Goal: Find specific page/section: Find specific page/section

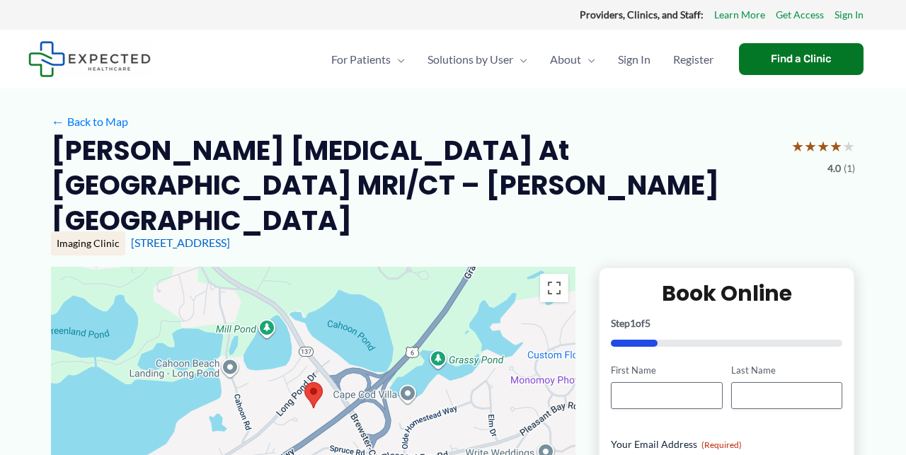
scroll to position [9, 0]
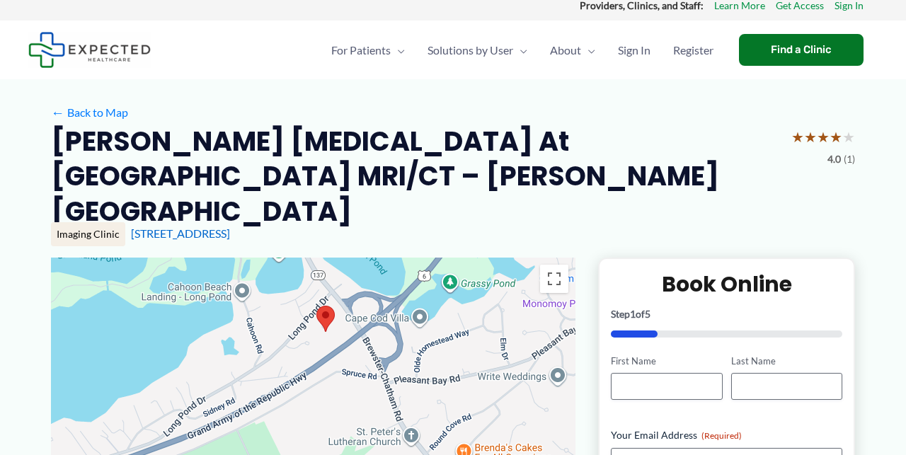
drag, startPoint x: 448, startPoint y: 418, endPoint x: 460, endPoint y: 351, distance: 69.0
click at [460, 350] on div at bounding box center [313, 399] width 525 height 283
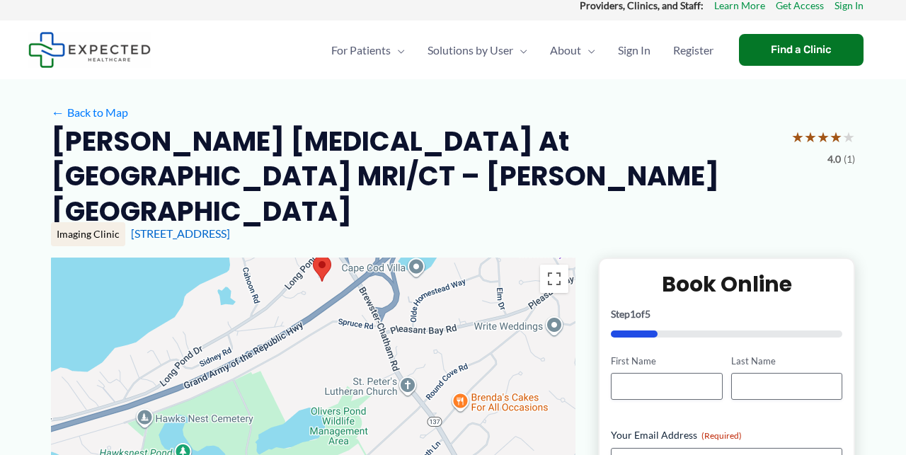
drag, startPoint x: 406, startPoint y: 429, endPoint x: 402, endPoint y: 377, distance: 51.9
click at [402, 377] on div at bounding box center [313, 399] width 525 height 283
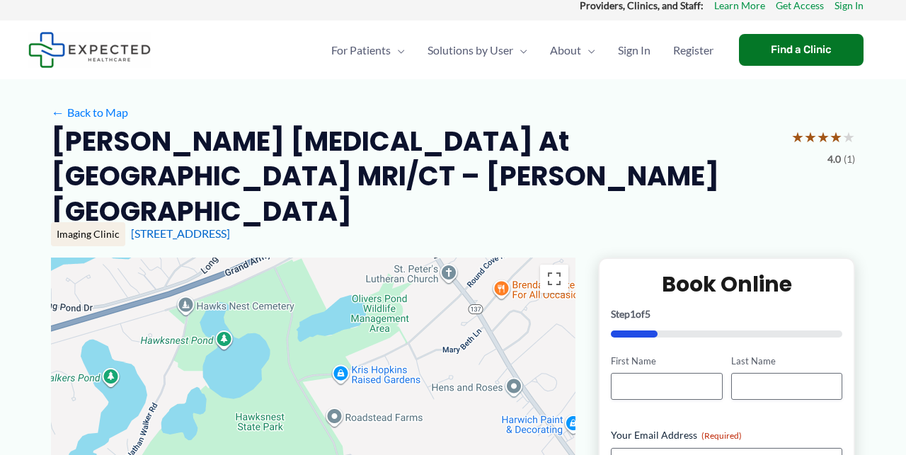
drag, startPoint x: 375, startPoint y: 360, endPoint x: 419, endPoint y: 249, distance: 119.5
click at [419, 258] on div at bounding box center [313, 399] width 525 height 283
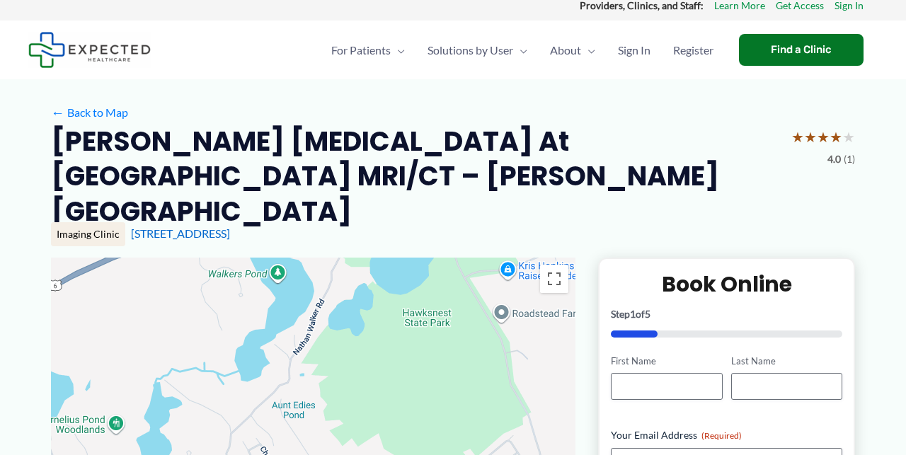
drag, startPoint x: 360, startPoint y: 409, endPoint x: 525, endPoint y: 303, distance: 195.2
click at [525, 303] on div at bounding box center [313, 399] width 525 height 283
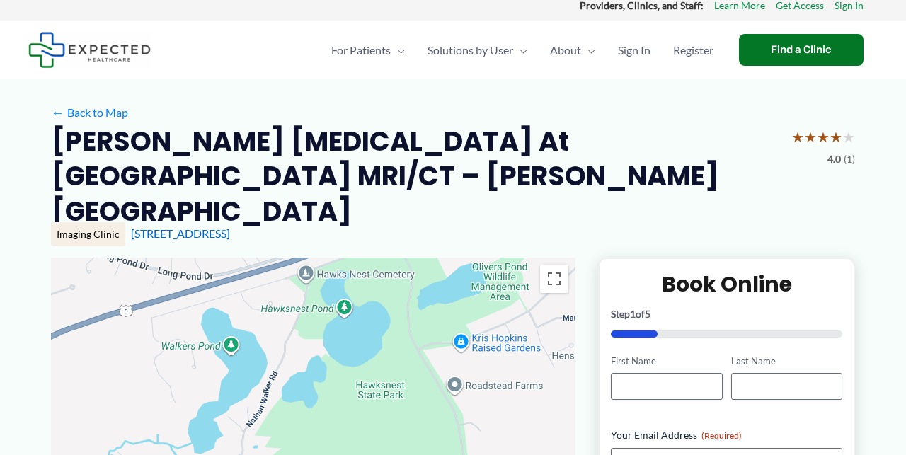
drag, startPoint x: 200, startPoint y: 438, endPoint x: 154, endPoint y: 509, distance: 85.0
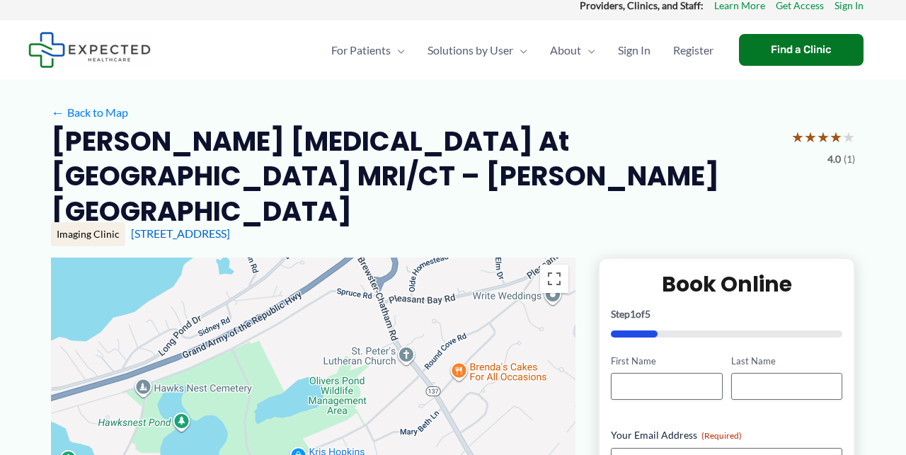
drag, startPoint x: 364, startPoint y: 384, endPoint x: 203, endPoint y: 499, distance: 198.1
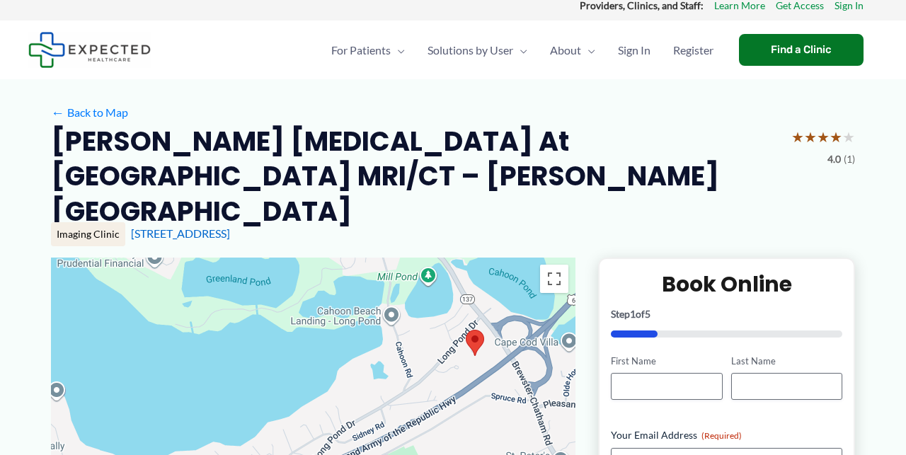
drag, startPoint x: 368, startPoint y: 290, endPoint x: 516, endPoint y: 394, distance: 181.9
click at [517, 395] on div at bounding box center [313, 399] width 525 height 283
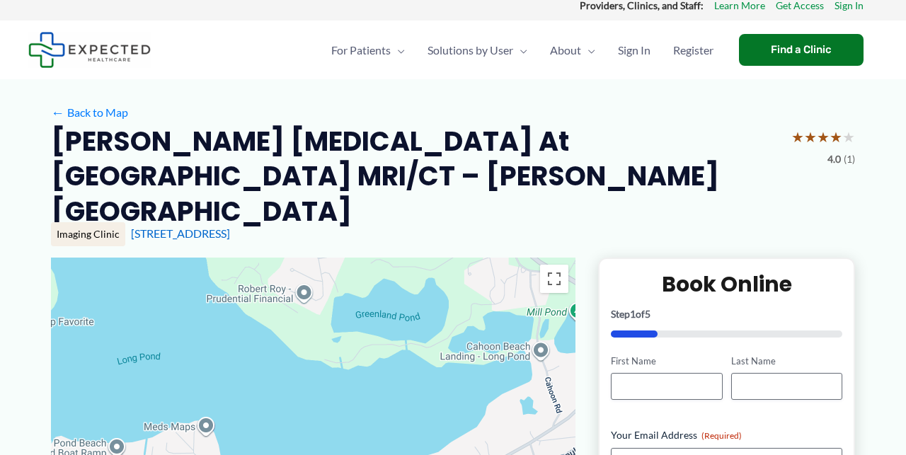
drag, startPoint x: 311, startPoint y: 332, endPoint x: 463, endPoint y: 367, distance: 156.1
click at [466, 369] on div at bounding box center [313, 399] width 525 height 283
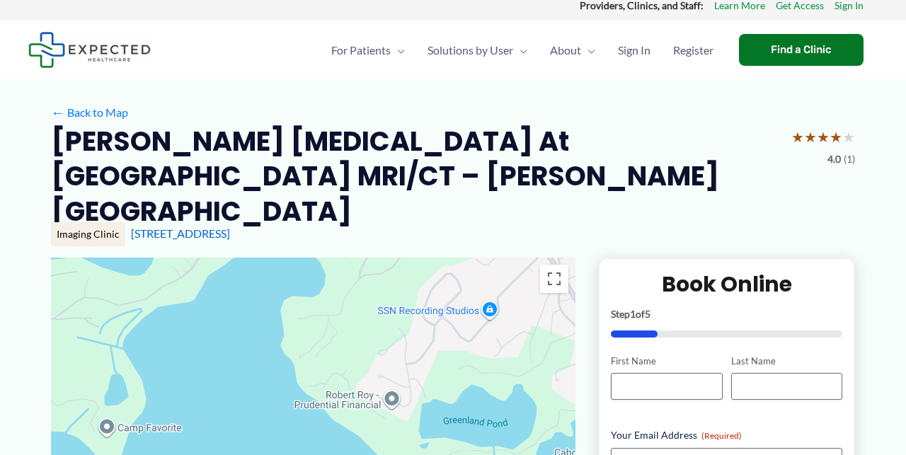
drag, startPoint x: 438, startPoint y: 302, endPoint x: 527, endPoint y: 404, distance: 135.0
click at [527, 411] on div at bounding box center [313, 399] width 525 height 283
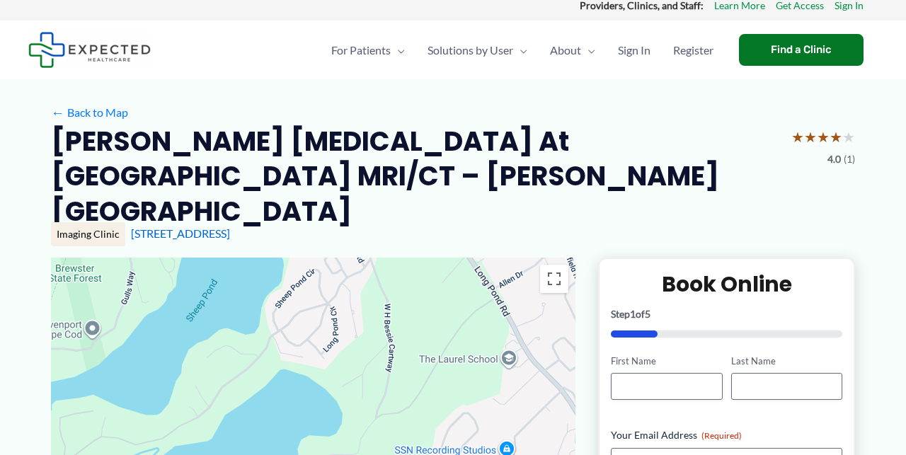
drag, startPoint x: 359, startPoint y: 308, endPoint x: 374, endPoint y: 461, distance: 153.7
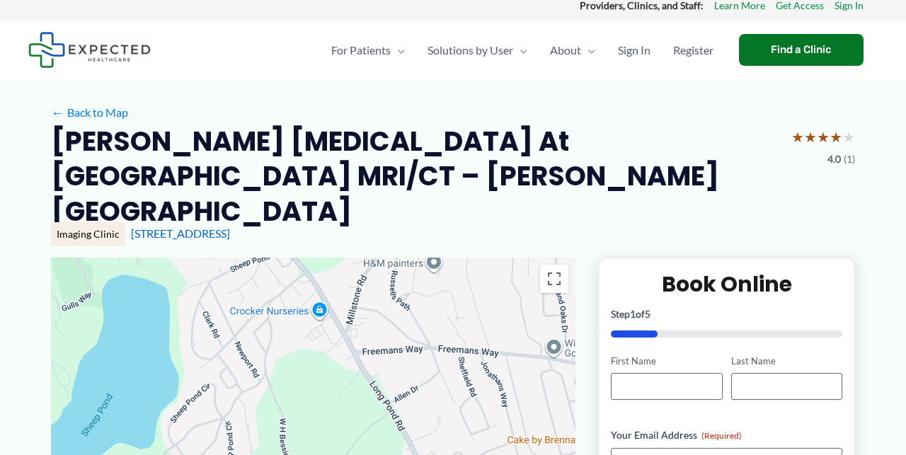
drag, startPoint x: 436, startPoint y: 257, endPoint x: 335, endPoint y: 374, distance: 154.6
click at [335, 374] on div at bounding box center [313, 399] width 525 height 283
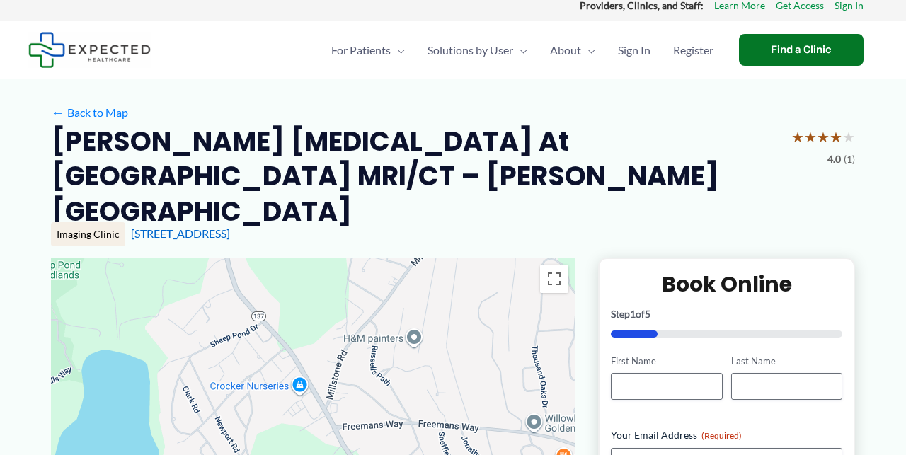
drag, startPoint x: 377, startPoint y: 285, endPoint x: 351, endPoint y: 358, distance: 77.5
click at [355, 362] on div at bounding box center [313, 399] width 525 height 283
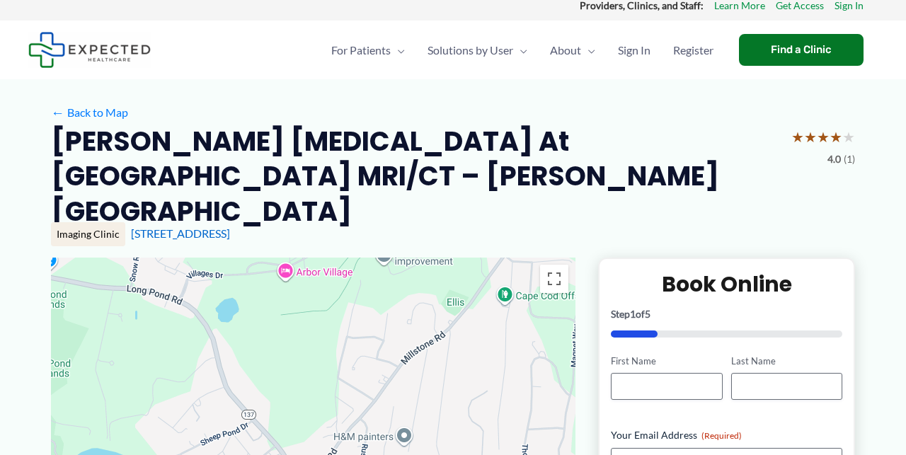
drag, startPoint x: 333, startPoint y: 263, endPoint x: 326, endPoint y: 363, distance: 100.1
click at [326, 363] on div at bounding box center [313, 399] width 525 height 283
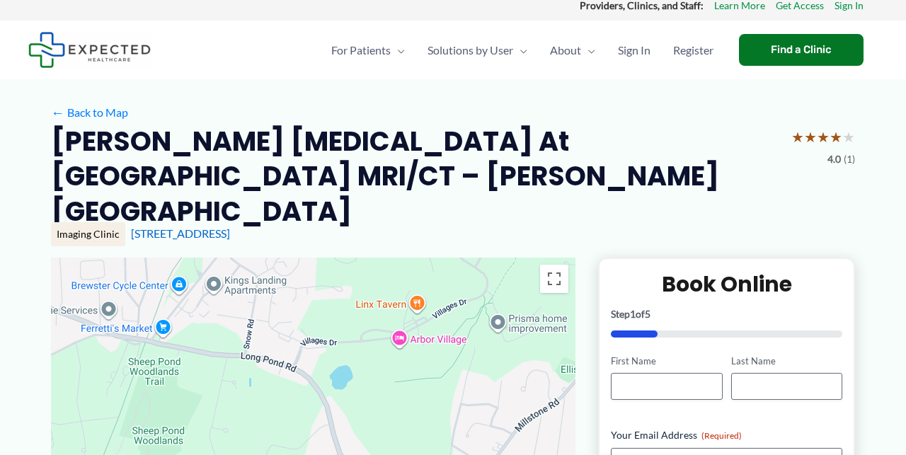
drag, startPoint x: 341, startPoint y: 264, endPoint x: 449, endPoint y: 329, distance: 126.1
click at [453, 332] on div at bounding box center [313, 399] width 525 height 283
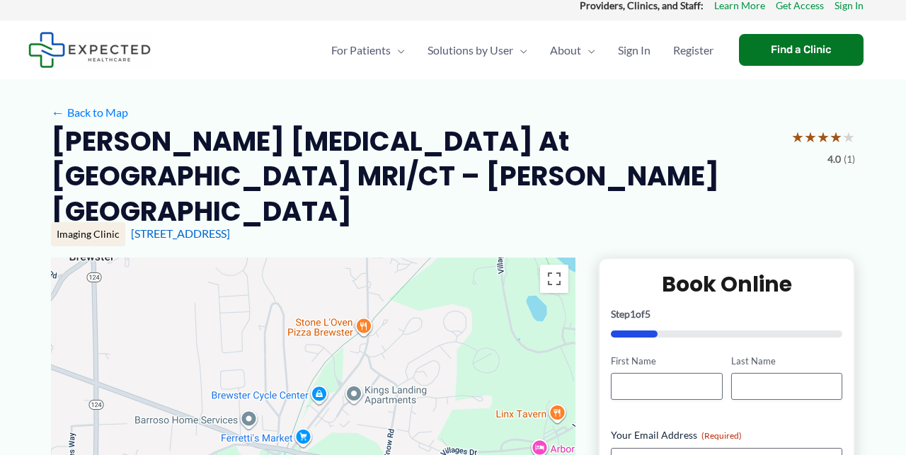
drag, startPoint x: 217, startPoint y: 284, endPoint x: 364, endPoint y: 397, distance: 184.8
click at [364, 397] on div at bounding box center [313, 399] width 525 height 283
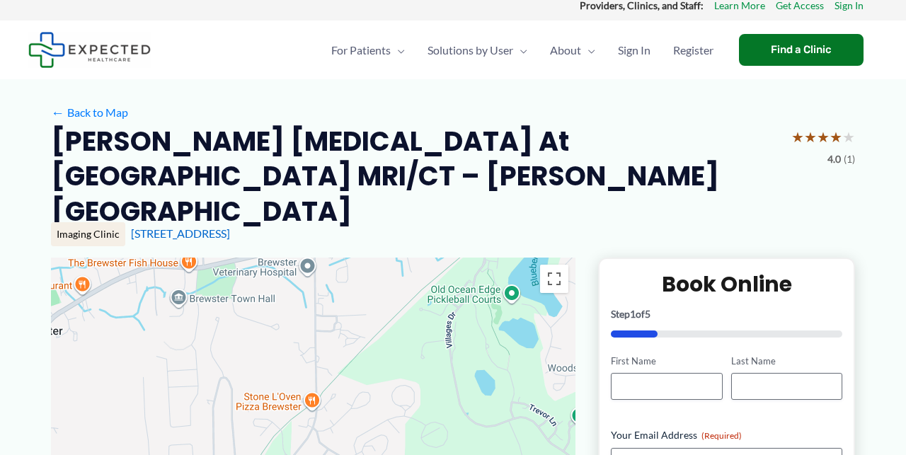
drag, startPoint x: 384, startPoint y: 265, endPoint x: 333, endPoint y: 341, distance: 91.3
click at [333, 341] on div at bounding box center [313, 399] width 525 height 283
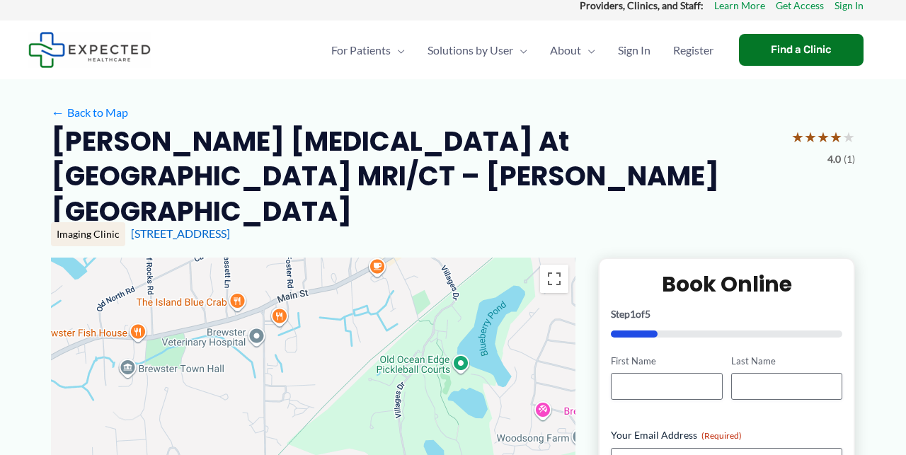
drag, startPoint x: 359, startPoint y: 273, endPoint x: 309, endPoint y: 344, distance: 87.4
click at [309, 344] on div at bounding box center [313, 399] width 525 height 283
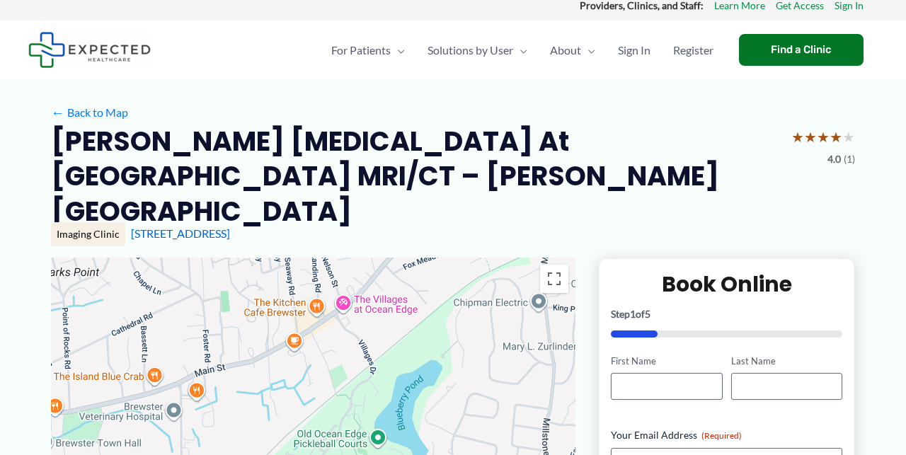
drag, startPoint x: 398, startPoint y: 271, endPoint x: 314, endPoint y: 348, distance: 113.3
click at [314, 348] on div at bounding box center [313, 399] width 525 height 283
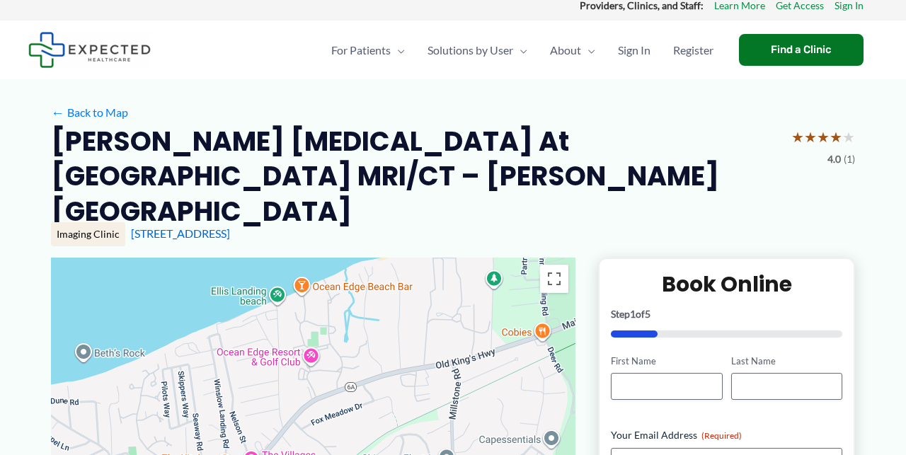
drag, startPoint x: 319, startPoint y: 266, endPoint x: 227, endPoint y: 421, distance: 180.9
click at [227, 423] on div at bounding box center [313, 399] width 525 height 283
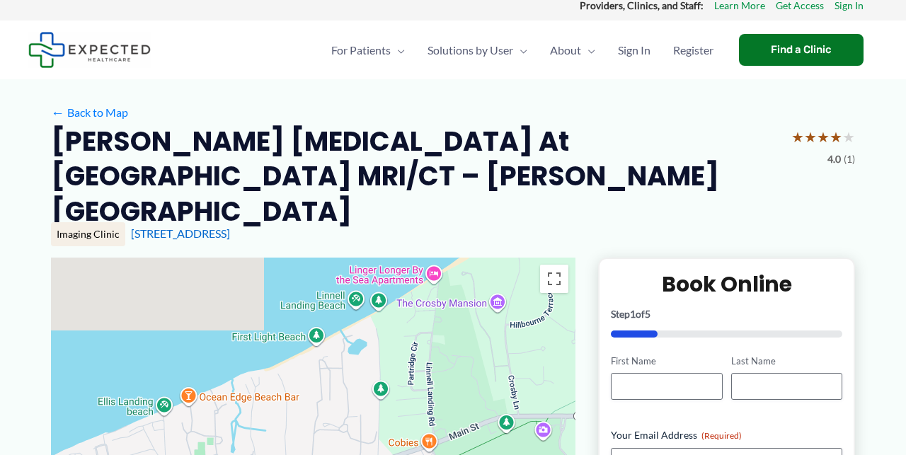
drag, startPoint x: 422, startPoint y: 263, endPoint x: 309, endPoint y: 375, distance: 159.2
click at [309, 375] on div at bounding box center [313, 399] width 525 height 283
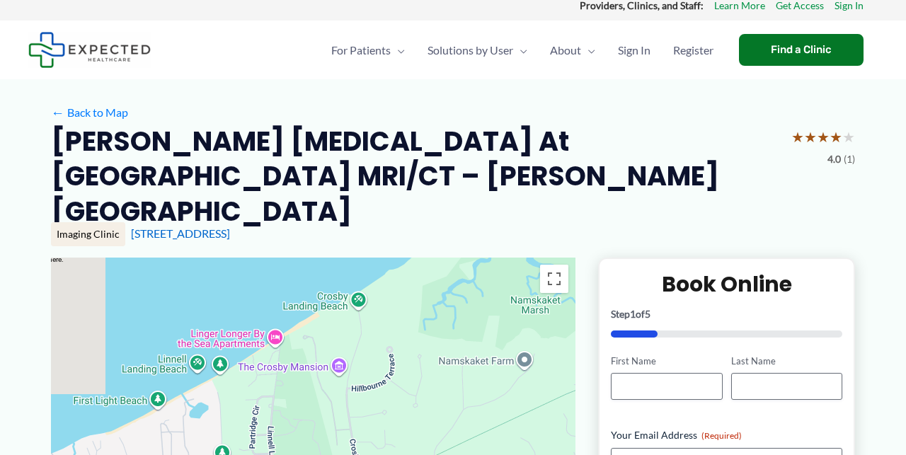
drag, startPoint x: 529, startPoint y: 246, endPoint x: 370, endPoint y: 312, distance: 172.1
click at [370, 312] on div at bounding box center [313, 399] width 525 height 283
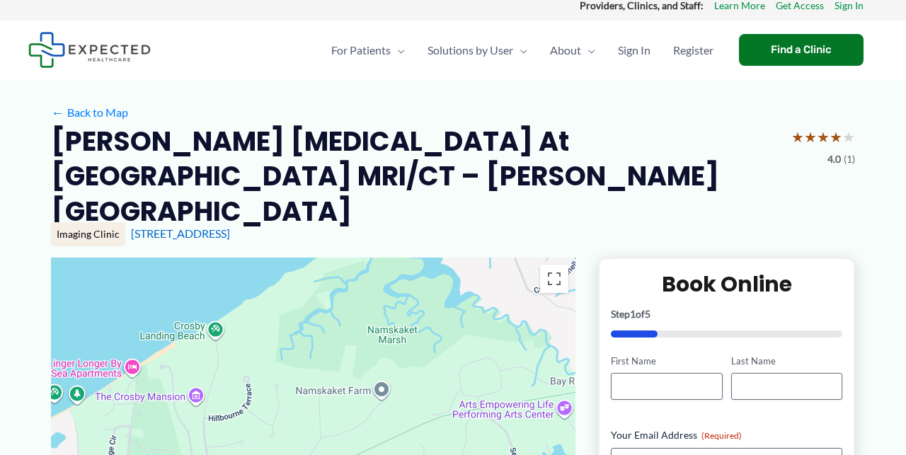
drag, startPoint x: 491, startPoint y: 259, endPoint x: 347, endPoint y: 287, distance: 147.2
click at [347, 287] on div at bounding box center [313, 399] width 525 height 283
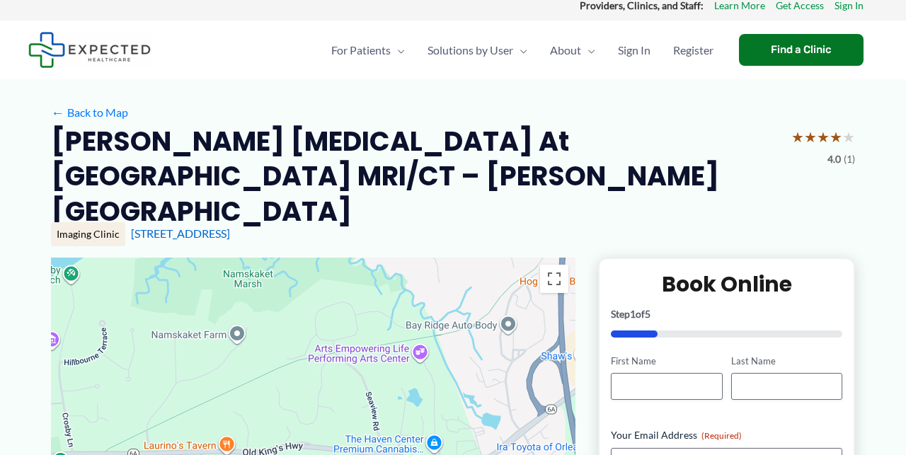
drag, startPoint x: 472, startPoint y: 278, endPoint x: 326, endPoint y: 230, distance: 153.6
click at [326, 258] on div at bounding box center [313, 399] width 525 height 283
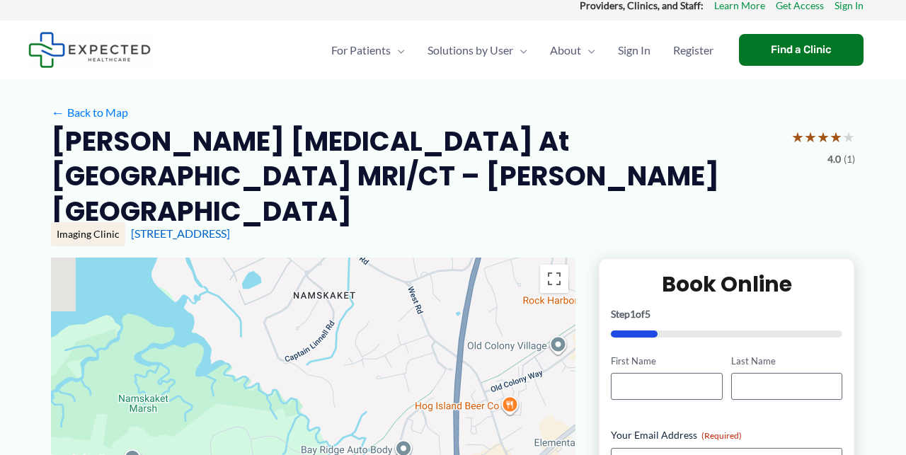
drag, startPoint x: 428, startPoint y: 251, endPoint x: 325, endPoint y: 371, distance: 158.1
click at [325, 372] on div at bounding box center [313, 399] width 525 height 283
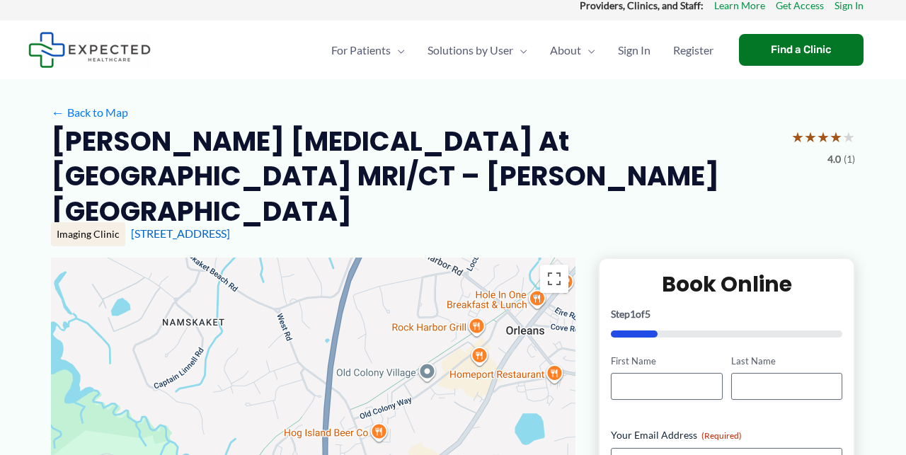
drag, startPoint x: 375, startPoint y: 297, endPoint x: 243, endPoint y: 328, distance: 135.2
click at [243, 327] on div at bounding box center [313, 399] width 525 height 283
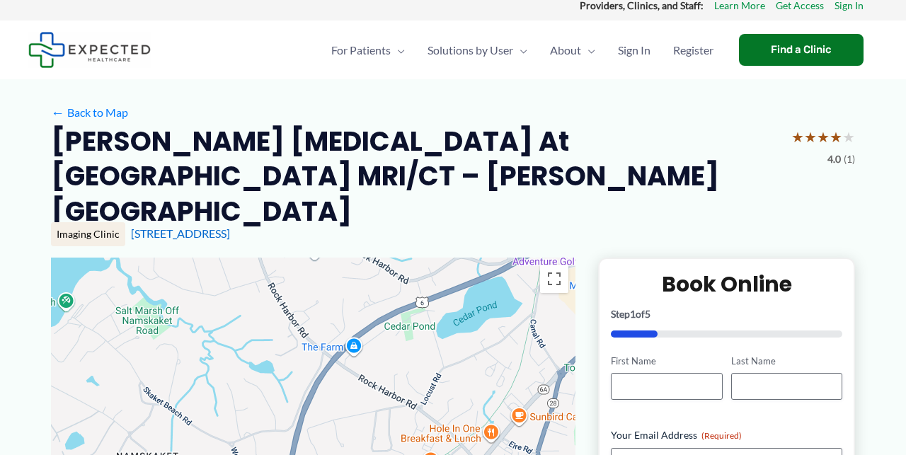
drag, startPoint x: 399, startPoint y: 270, endPoint x: 338, endPoint y: 404, distance: 147.7
click at [338, 404] on div at bounding box center [313, 399] width 525 height 283
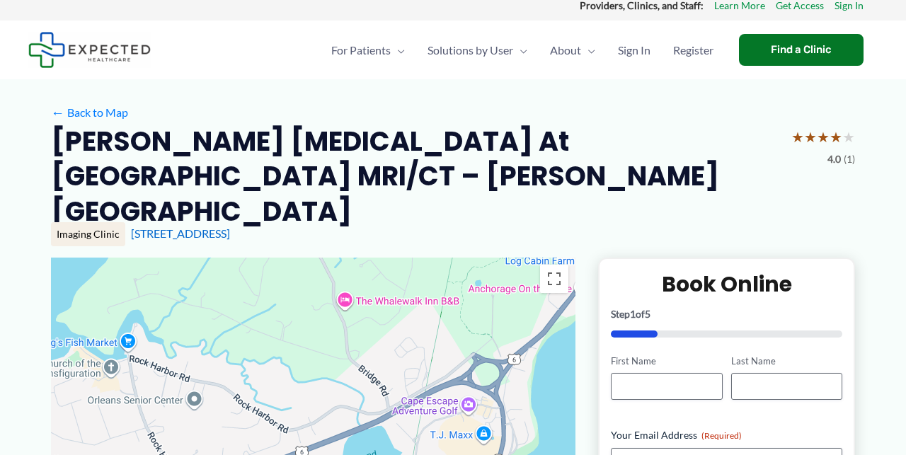
drag, startPoint x: 368, startPoint y: 266, endPoint x: 272, endPoint y: 416, distance: 177.8
click at [272, 416] on div at bounding box center [313, 399] width 525 height 283
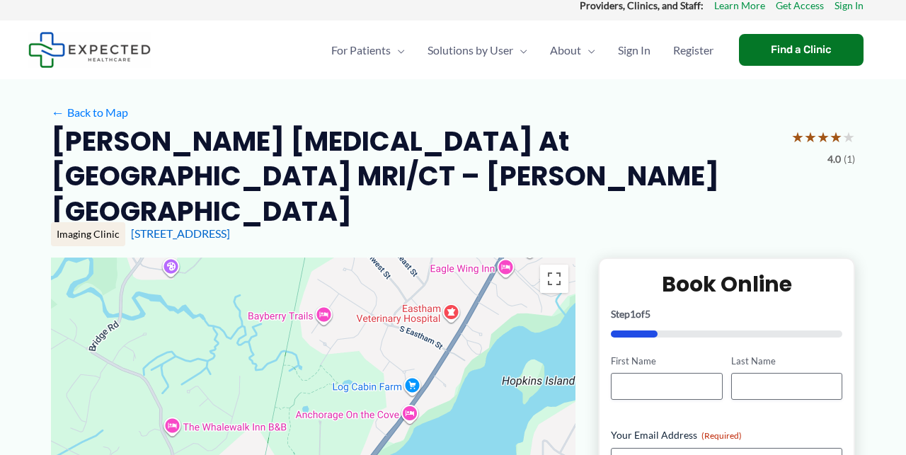
drag, startPoint x: 489, startPoint y: 279, endPoint x: 314, endPoint y: 406, distance: 216.0
click at [314, 406] on div at bounding box center [313, 399] width 525 height 283
